Goal: Task Accomplishment & Management: Manage account settings

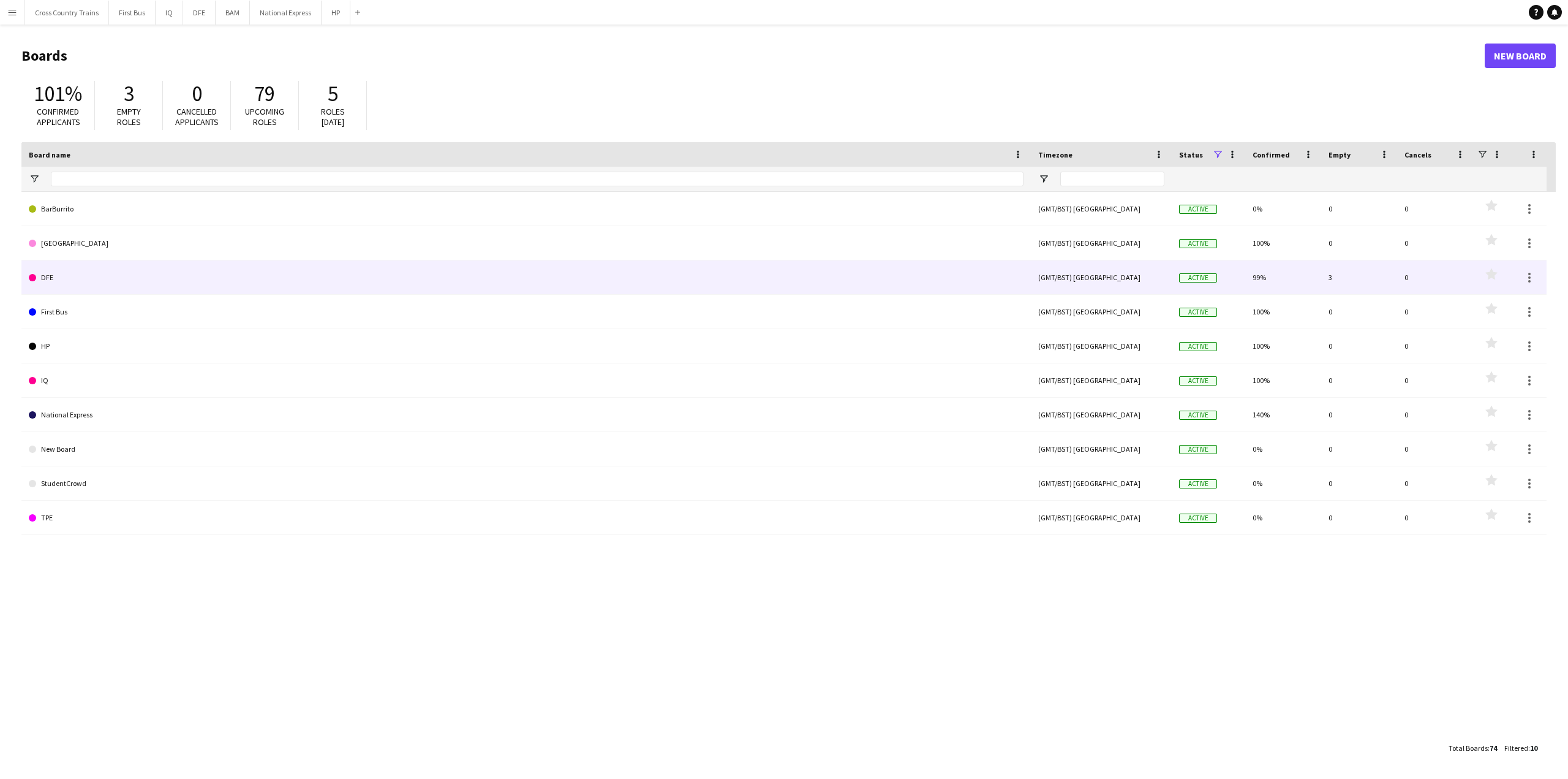
click at [74, 280] on link "DFE" at bounding box center [526, 277] width 994 height 34
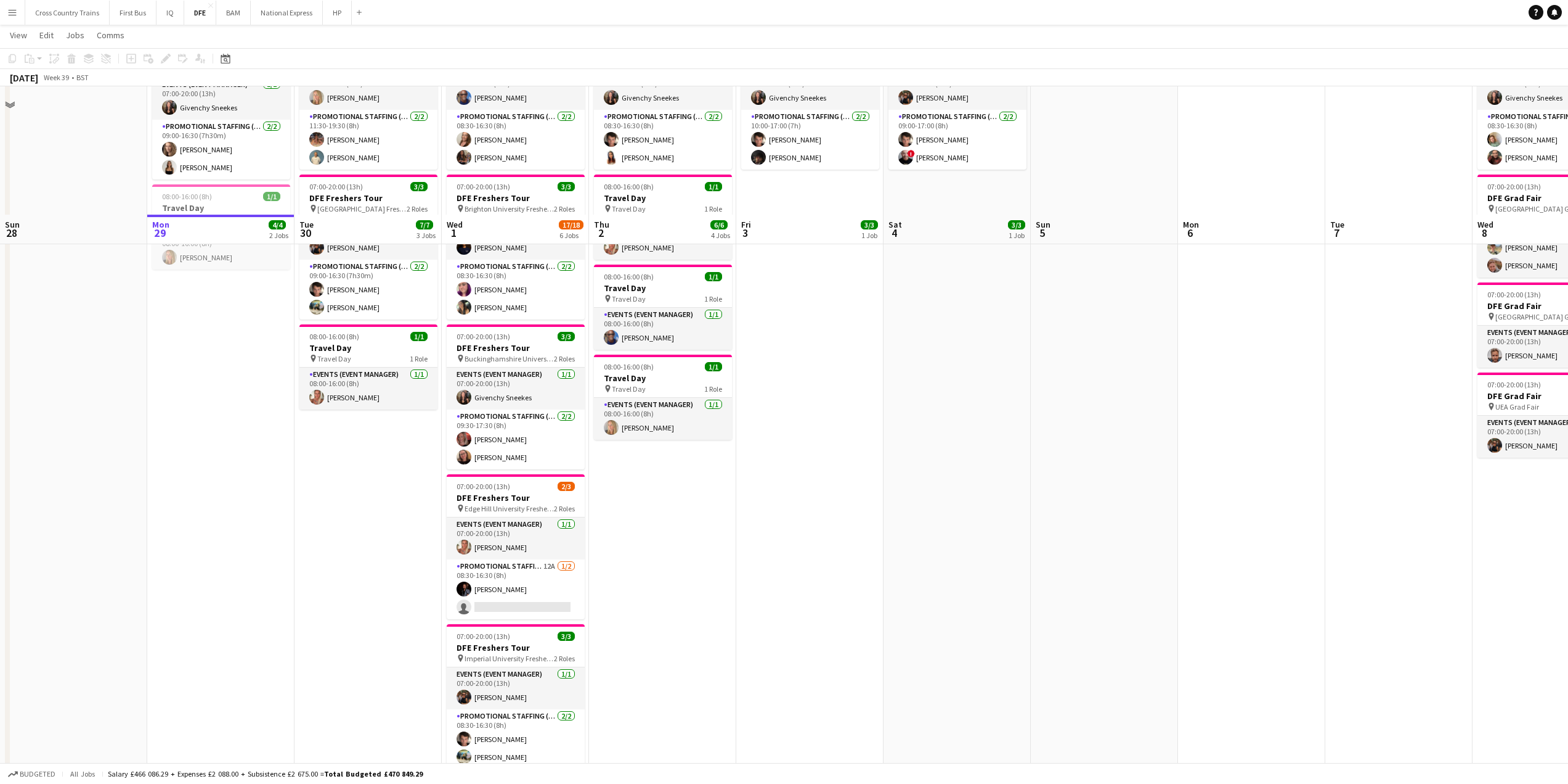
scroll to position [247, 0]
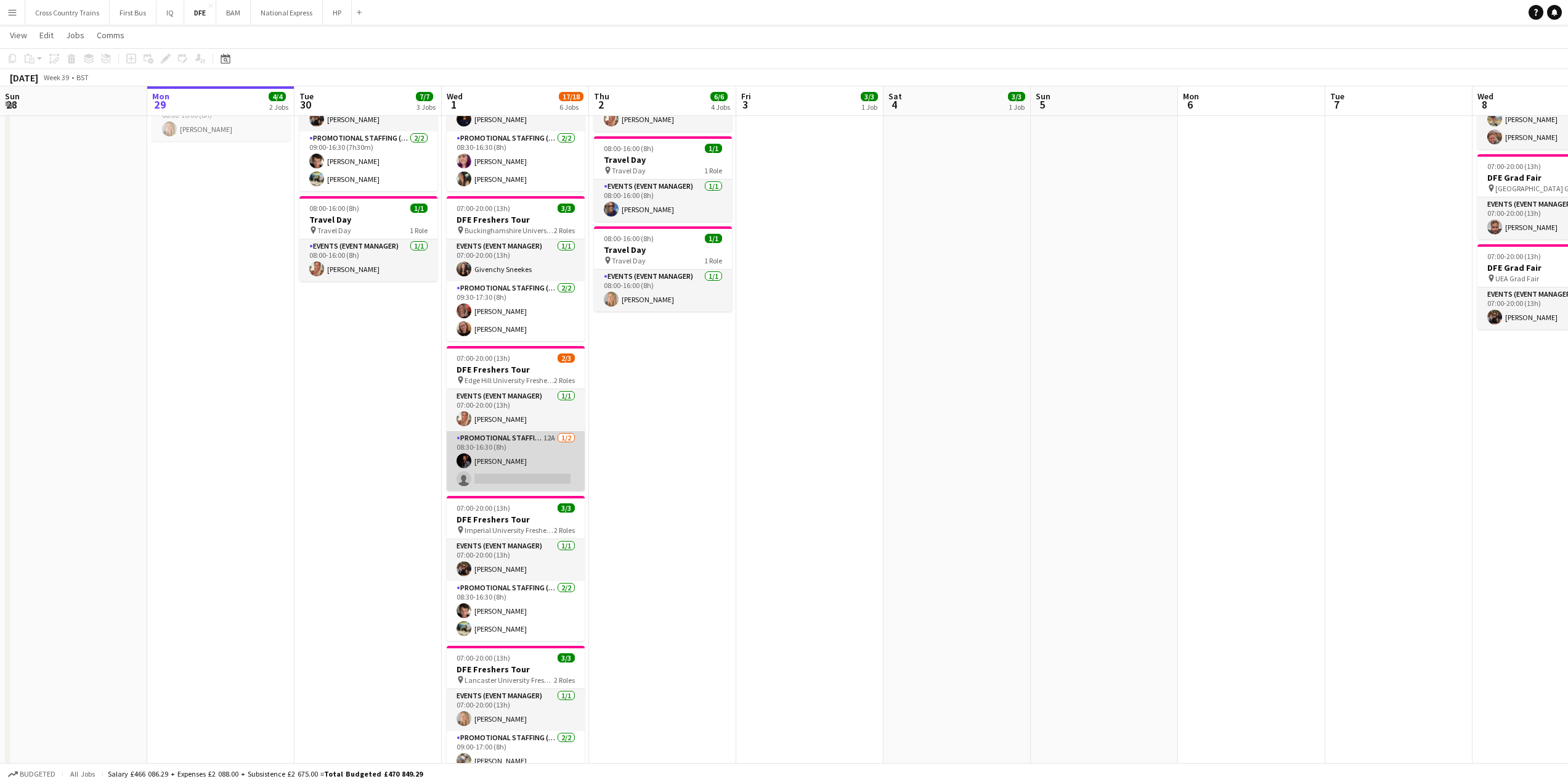
click at [534, 483] on app-card-role "Promotional Staffing (Brand Ambassadors) 12A [DATE] 08:30-16:30 (8h) [PERSON_NA…" at bounding box center [515, 460] width 138 height 60
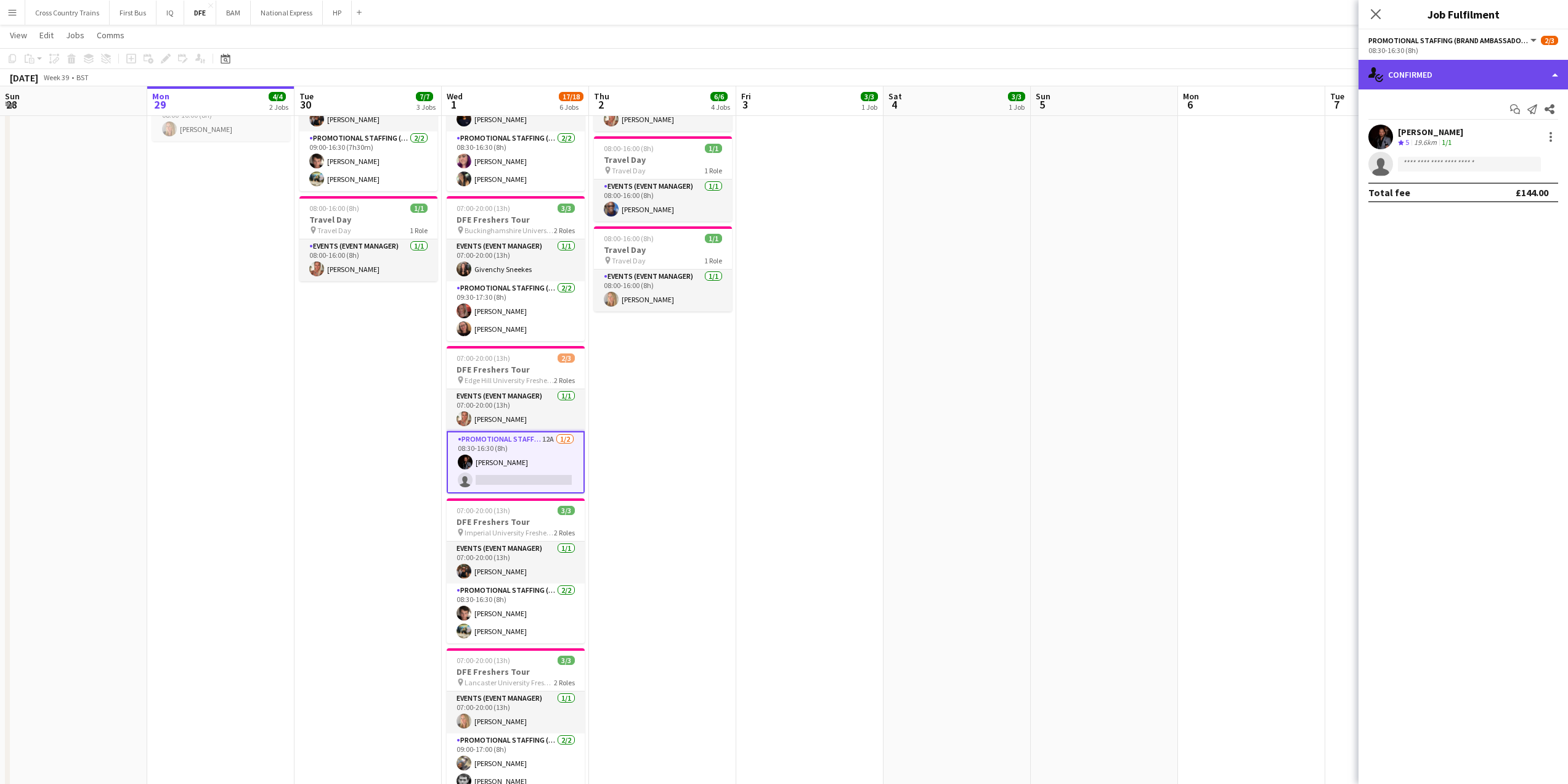
click at [1440, 77] on div "single-neutral-actions-check-2 Confirmed" at bounding box center [1463, 74] width 209 height 29
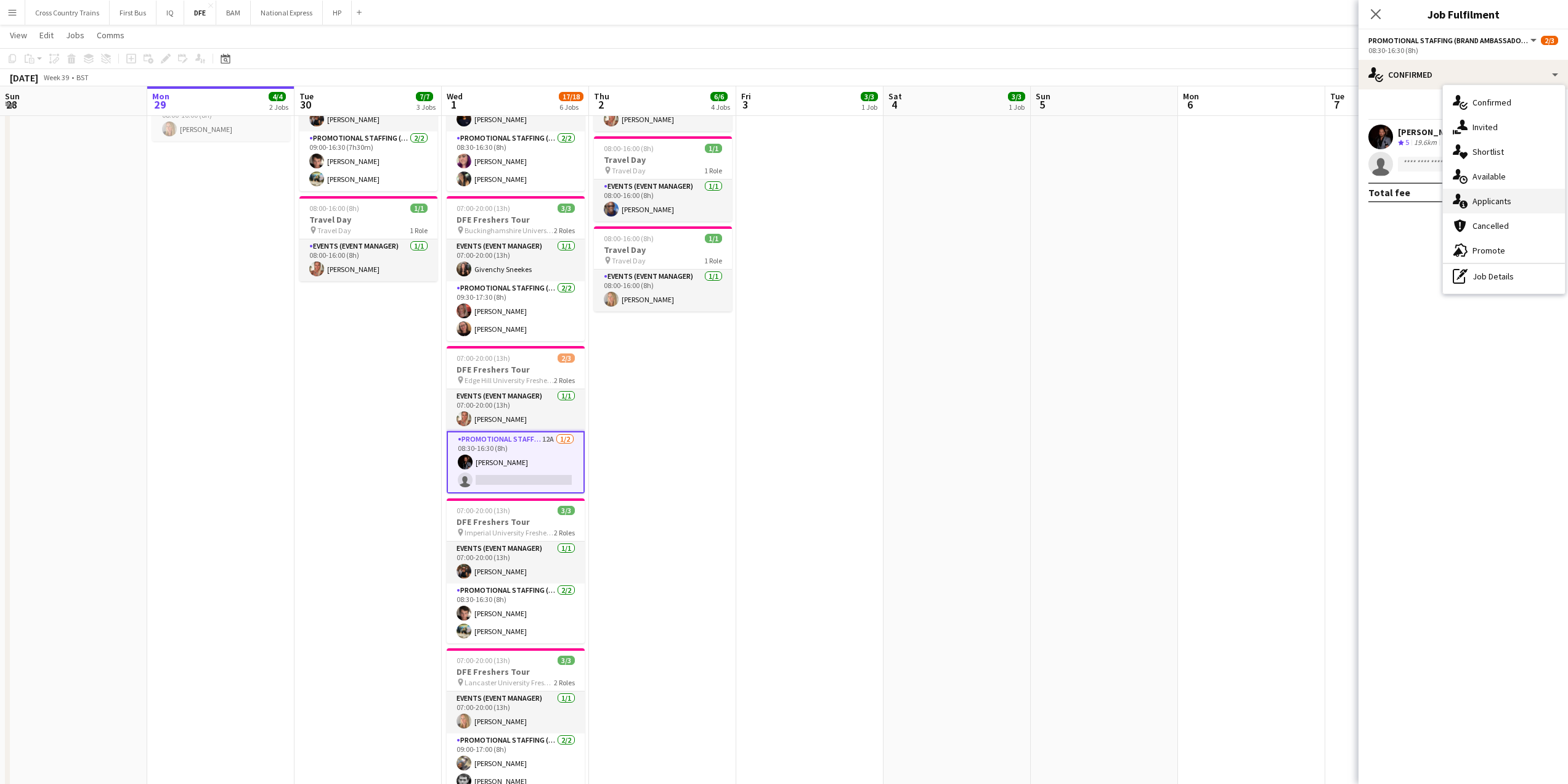
click at [1518, 201] on div "single-neutral-actions-information Applicants" at bounding box center [1504, 201] width 122 height 24
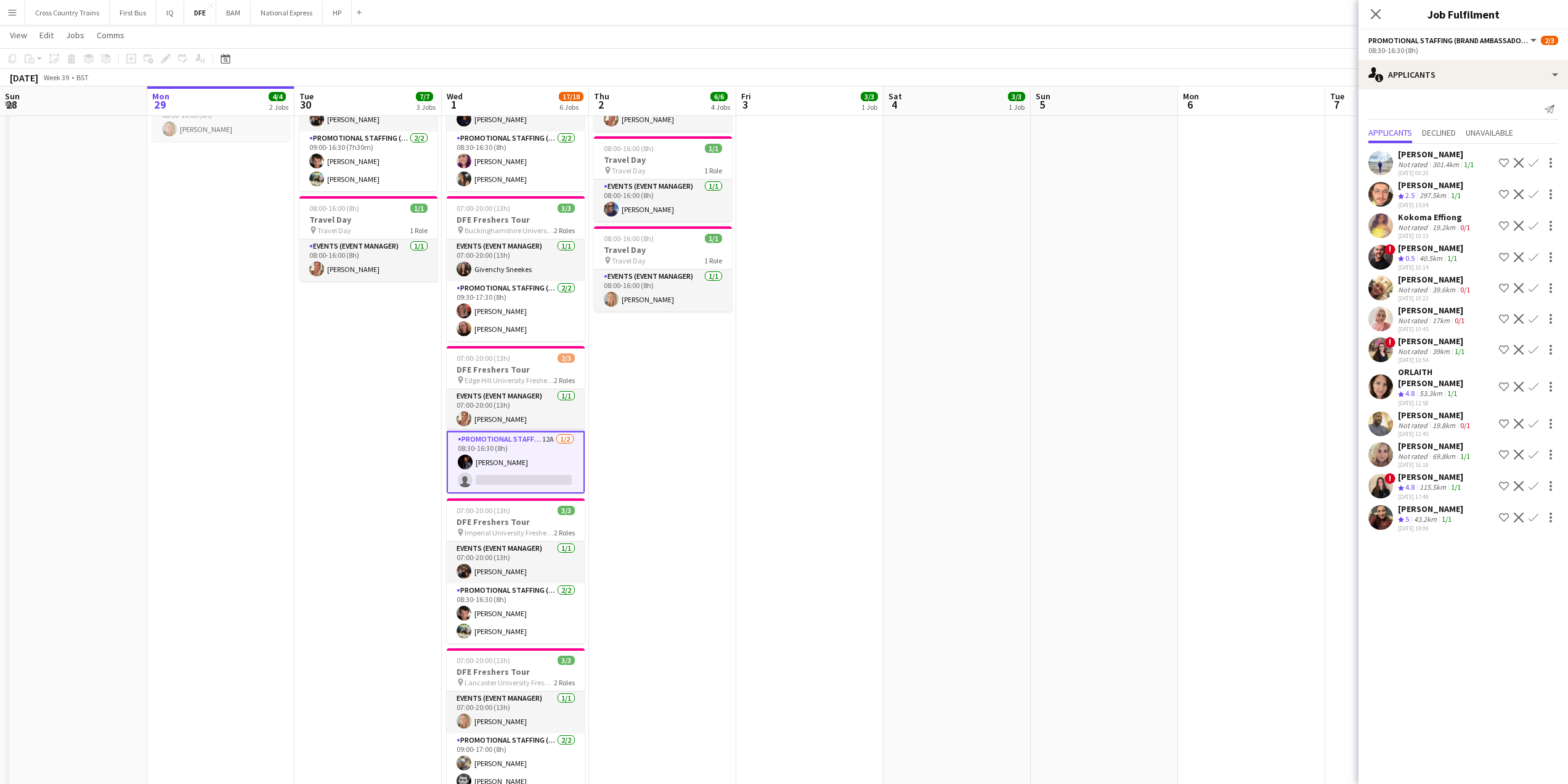
click at [1432, 521] on div "43.2km" at bounding box center [1425, 519] width 27 height 11
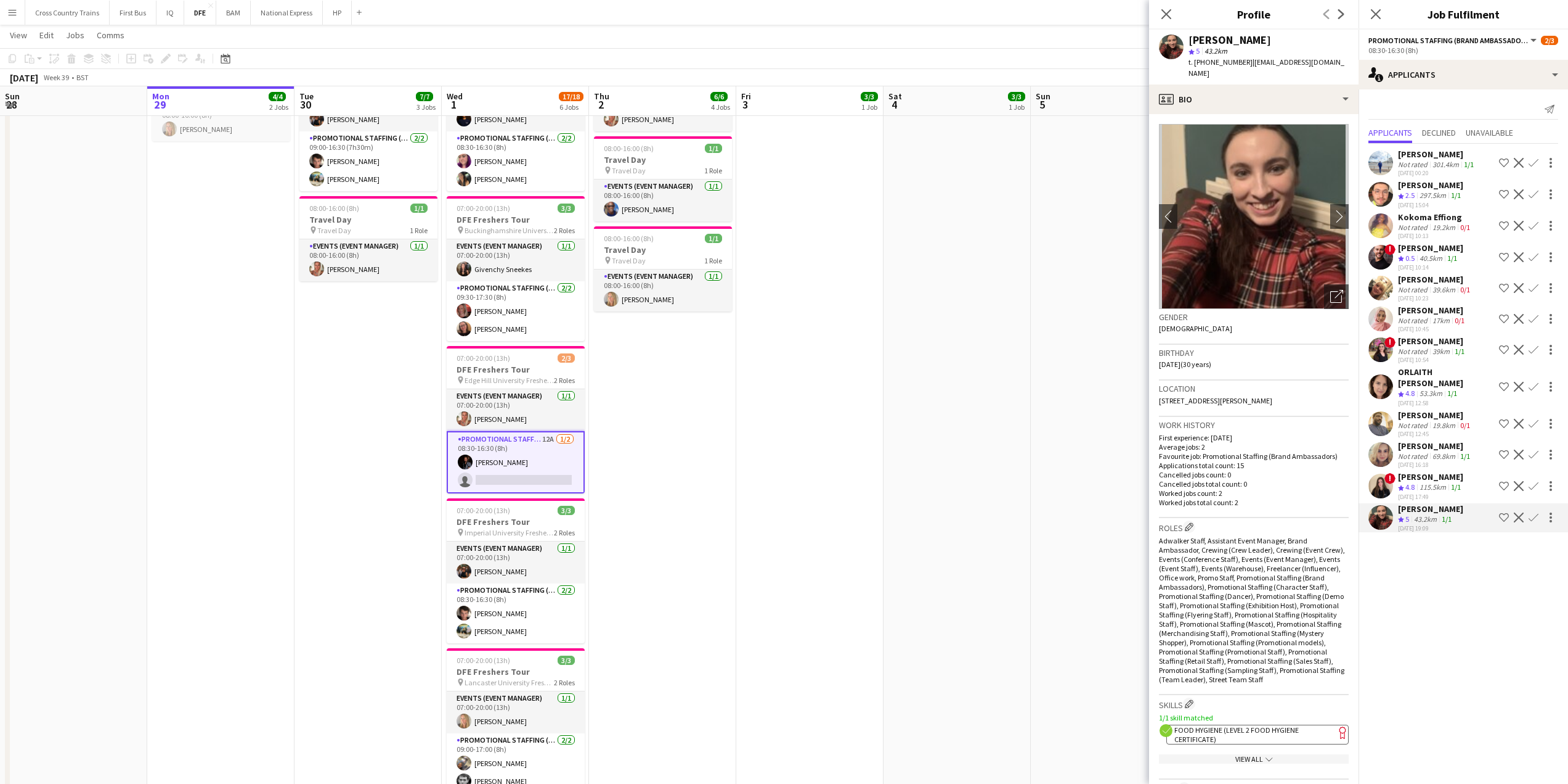
click at [1536, 515] on app-icon "Confirm" at bounding box center [1534, 518] width 10 height 10
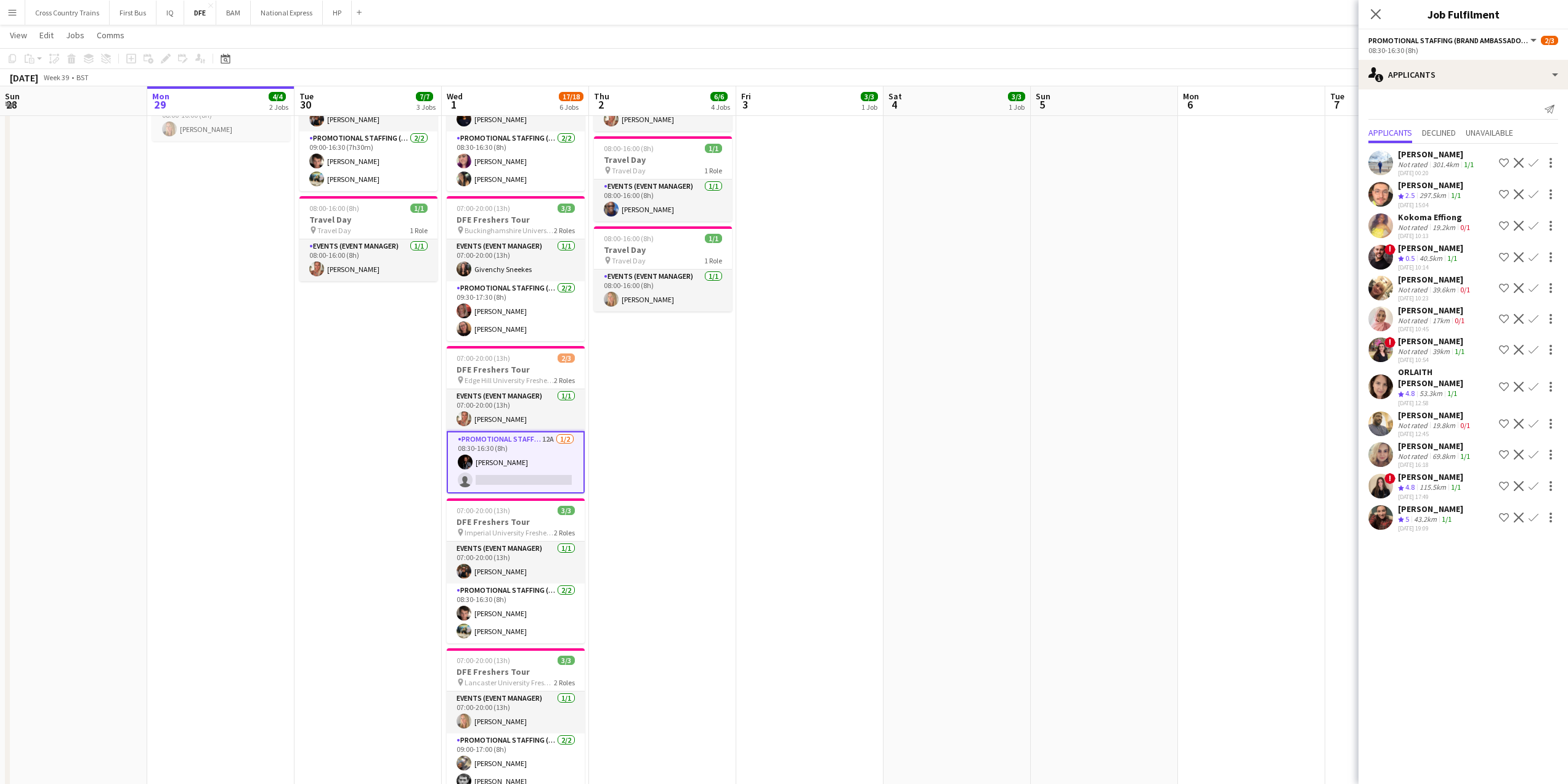
click at [1536, 515] on app-icon "Confirm" at bounding box center [1534, 518] width 10 height 10
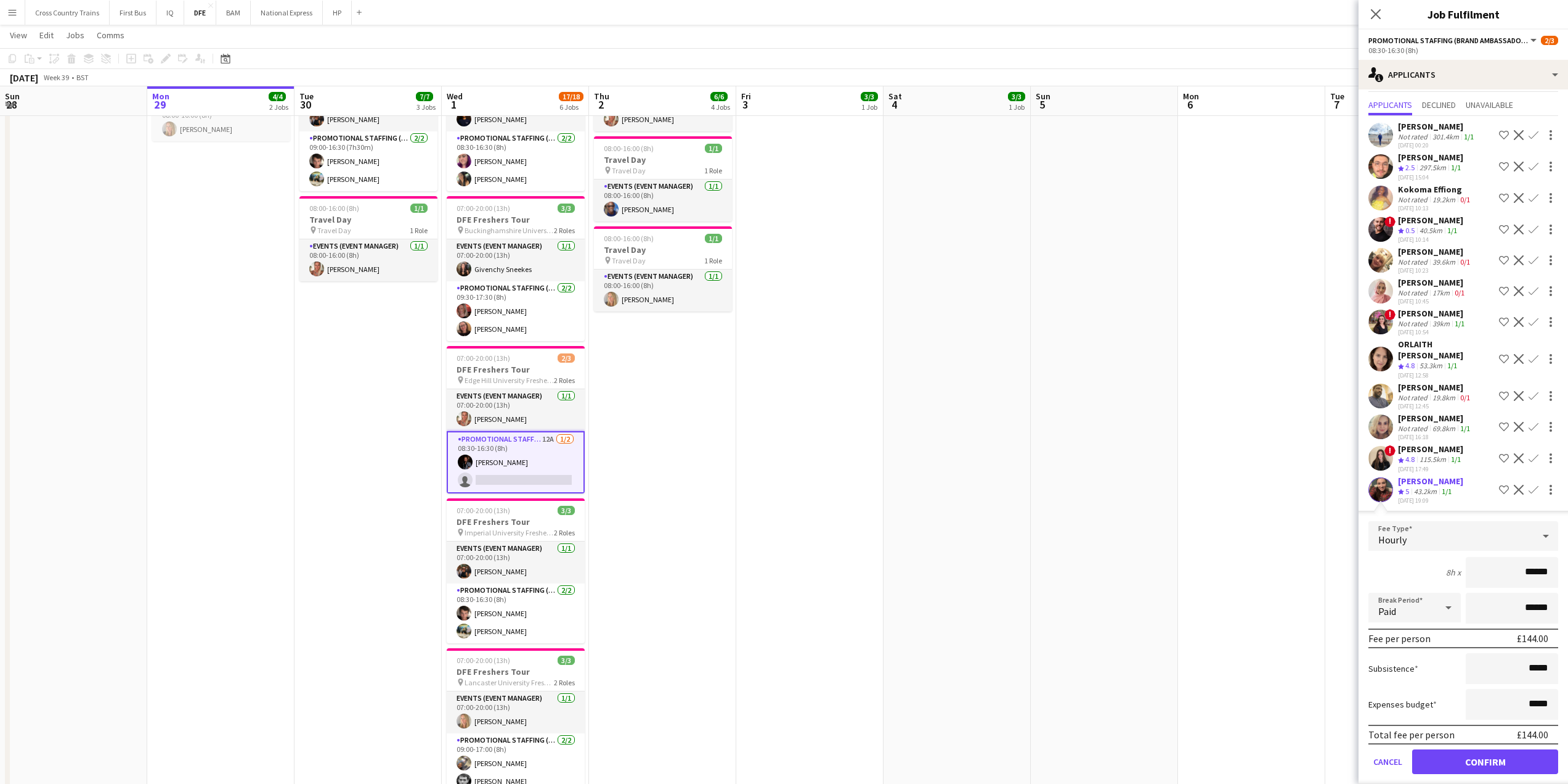
scroll to position [41, 0]
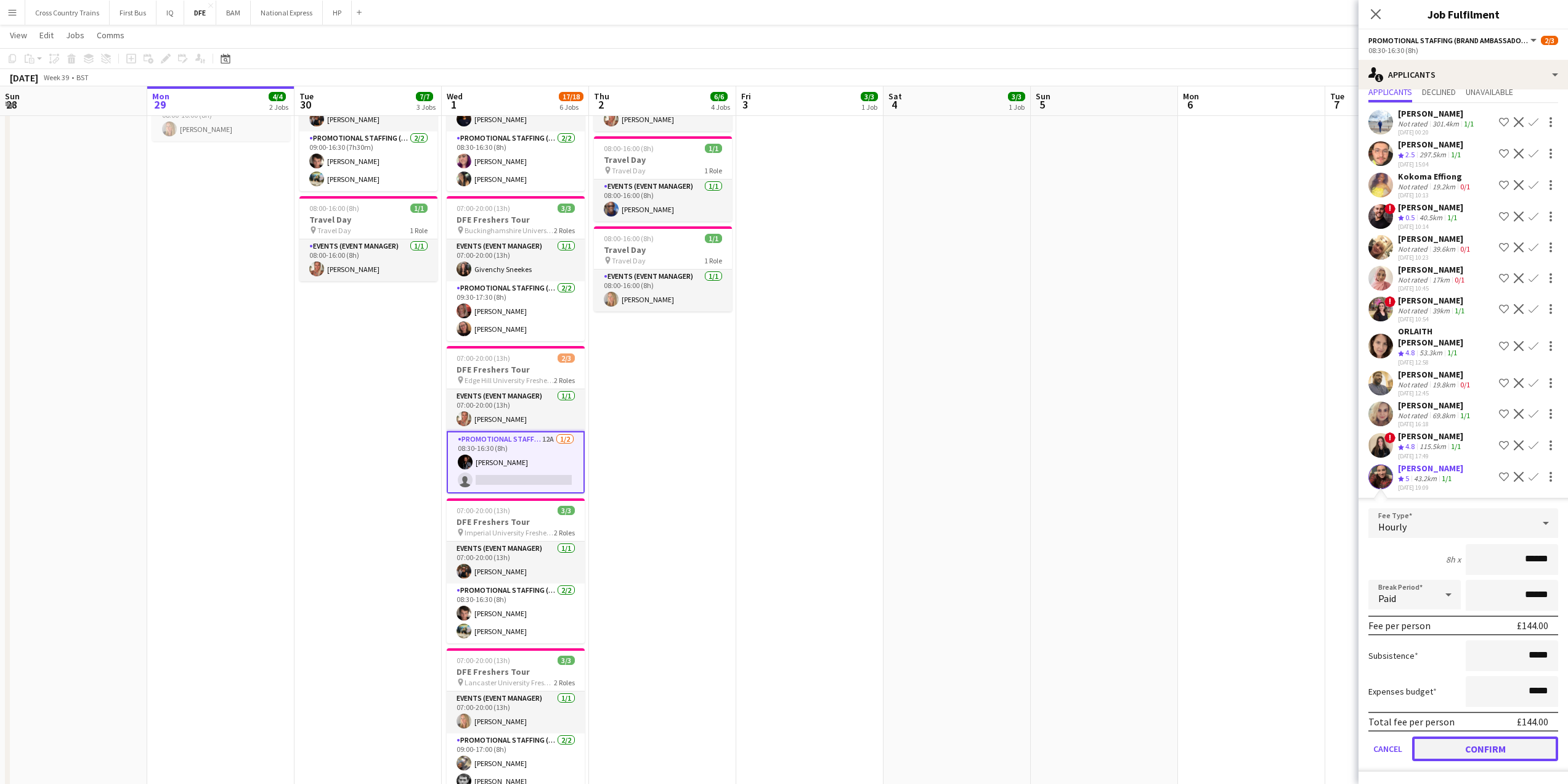
click at [1510, 760] on button "Confirm" at bounding box center [1485, 748] width 146 height 24
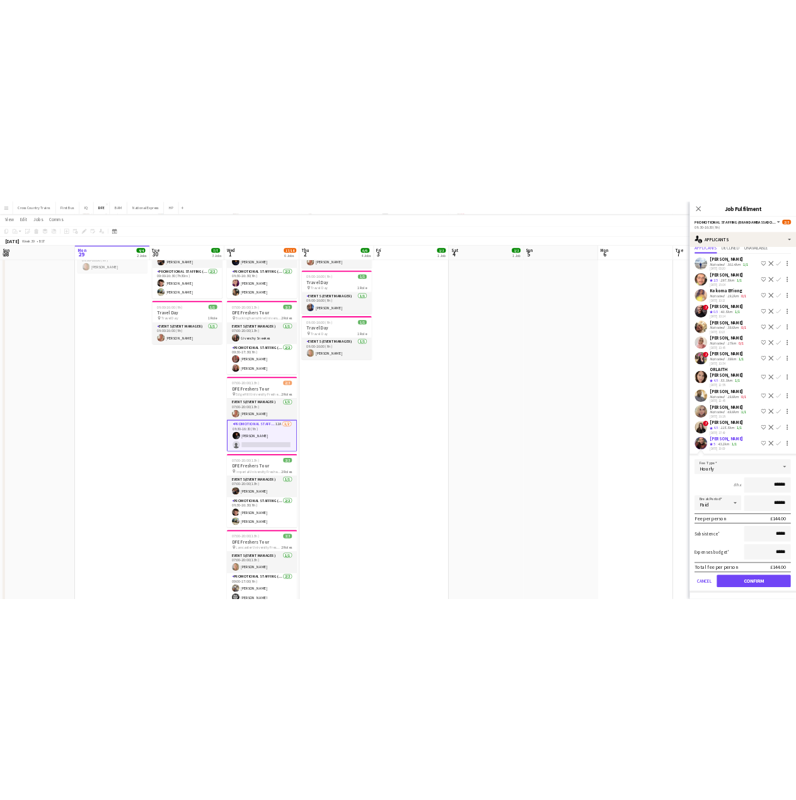
scroll to position [0, 0]
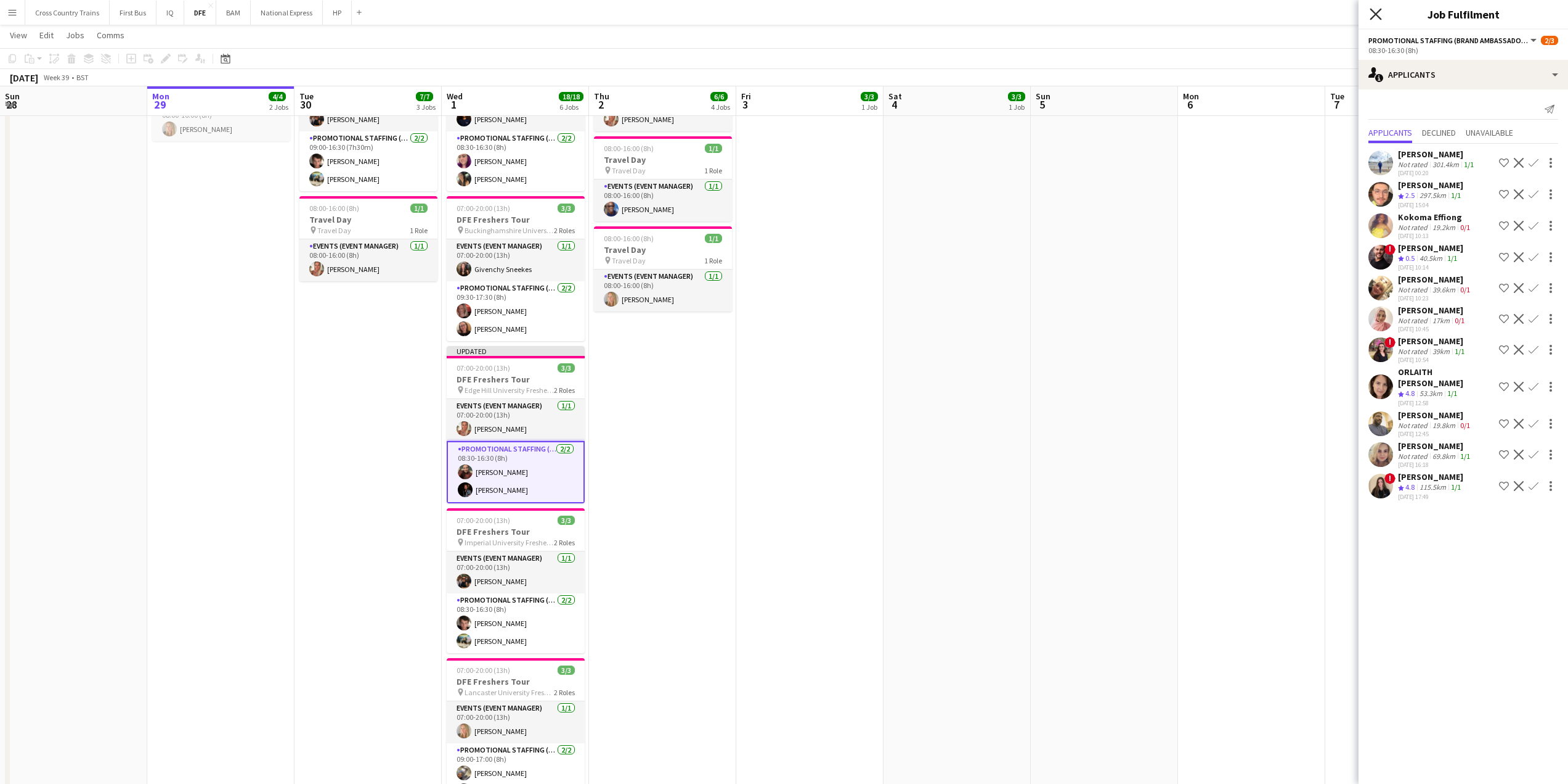
click at [1371, 11] on icon "Close pop-in" at bounding box center [1376, 14] width 12 height 12
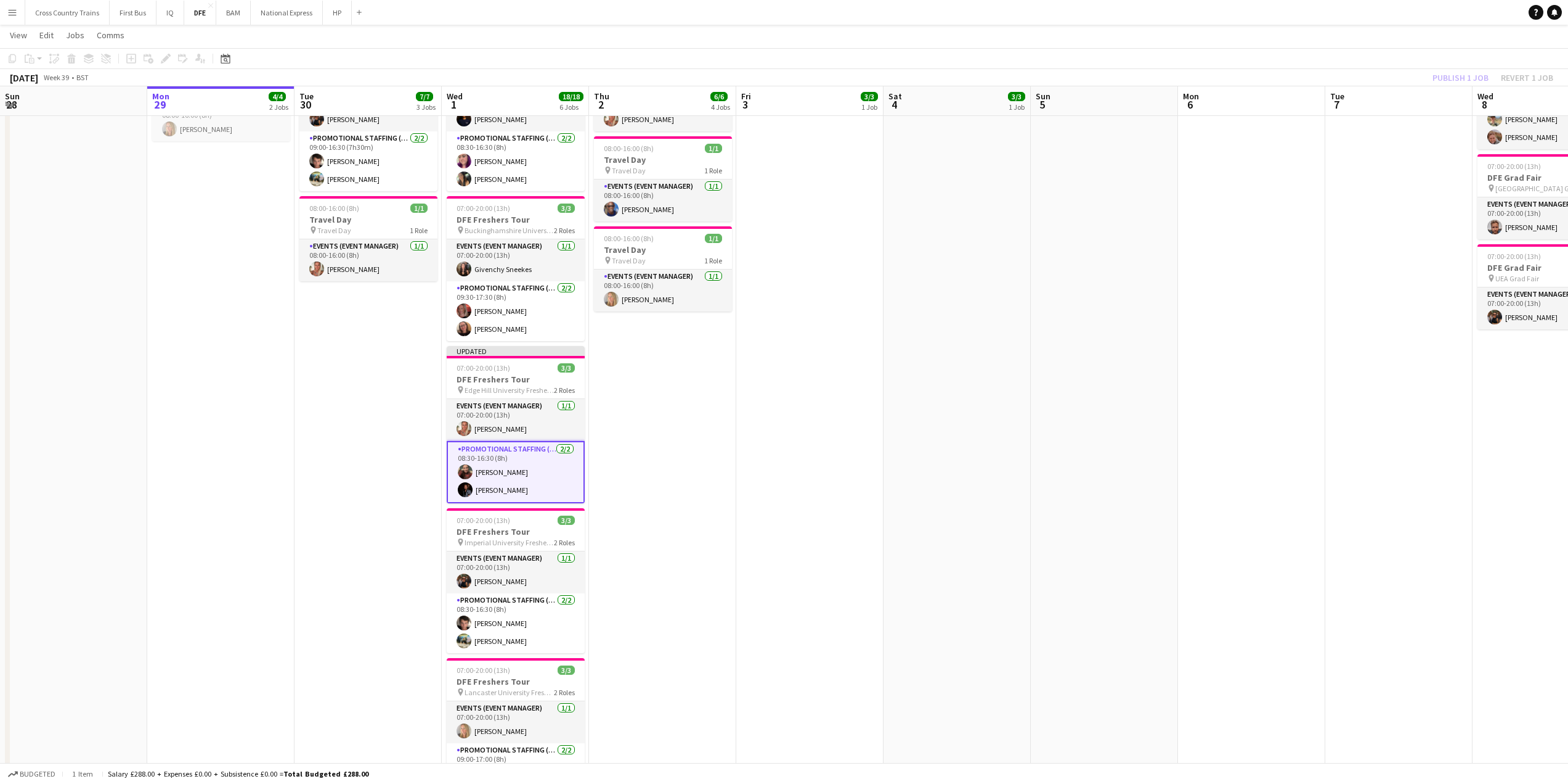
drag, startPoint x: 1305, startPoint y: 61, endPoint x: 1331, endPoint y: 67, distance: 26.7
click at [1307, 61] on app-toolbar "Copy Paste Paste Ctrl+V Paste with crew Ctrl+Shift+V Paste linked Job [GEOGRAPH…" at bounding box center [784, 58] width 1568 height 21
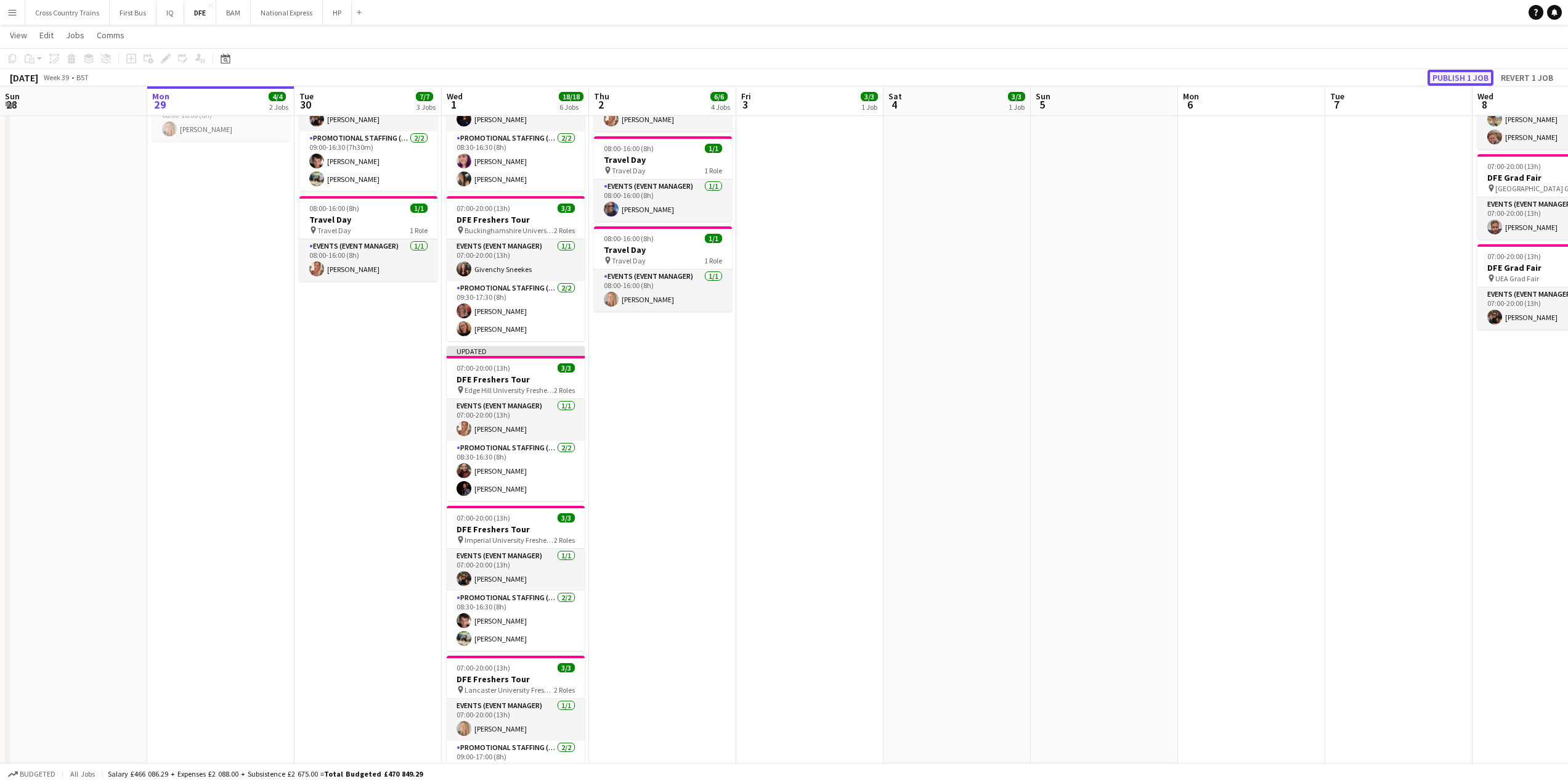
click at [1475, 78] on button "Publish 1 job" at bounding box center [1460, 77] width 66 height 16
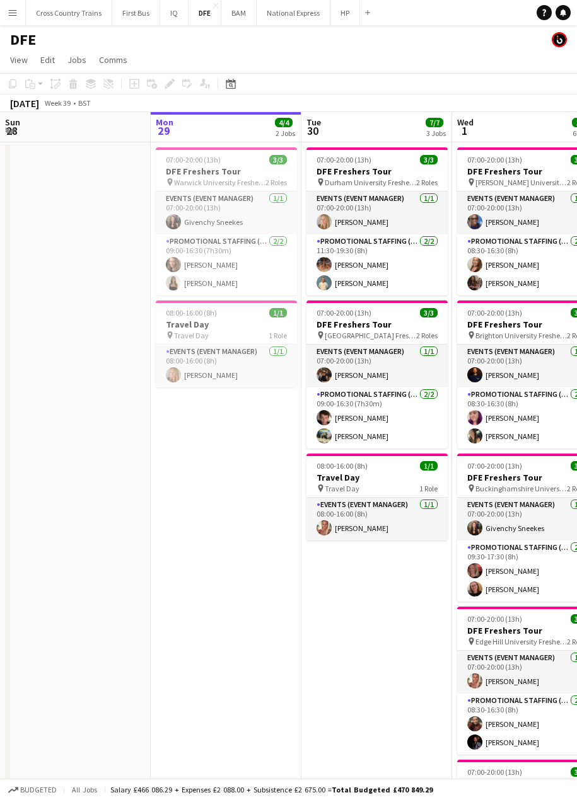
drag, startPoint x: 175, startPoint y: 529, endPoint x: 212, endPoint y: 509, distance: 42.3
click at [199, 515] on app-calendar-viewport "Fri 26 10/10 4 Jobs Sat 27 14/14 5 Jobs Sun 28 Mon 29 4/4 2 Jobs Tue 30 7/7 3 J…" at bounding box center [288, 694] width 577 height 1164
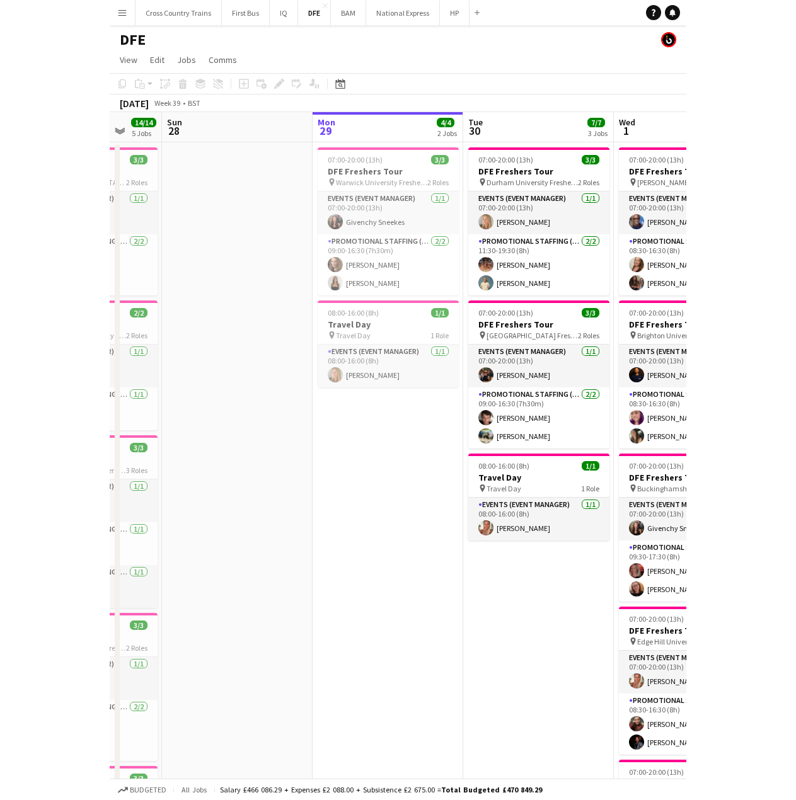
scroll to position [0, 399]
